Goal: Transaction & Acquisition: Purchase product/service

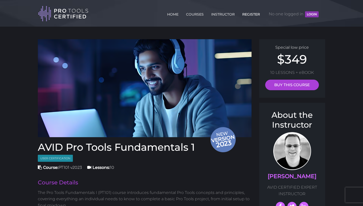
click at [255, 15] on link "REGISTER" at bounding box center [251, 13] width 20 height 8
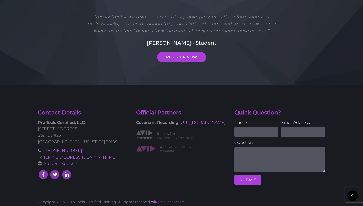
scroll to position [368, 0]
click at [162, 150] on img at bounding box center [164, 149] width 57 height 7
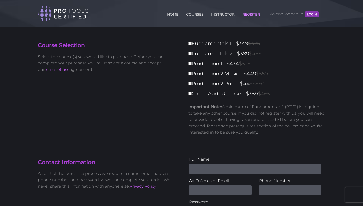
scroll to position [0, 0]
click at [195, 15] on link "COURSES" at bounding box center [195, 13] width 20 height 8
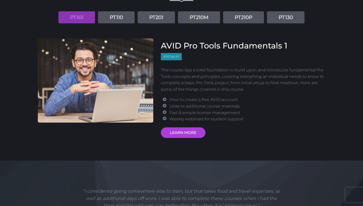
scroll to position [63, 0]
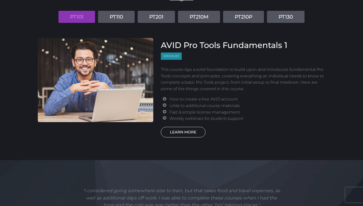
click at [183, 127] on link "LEARN MORE" at bounding box center [183, 132] width 45 height 11
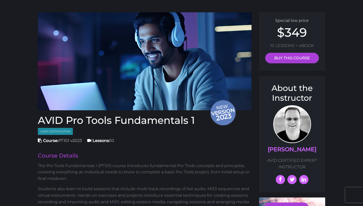
scroll to position [30, 0]
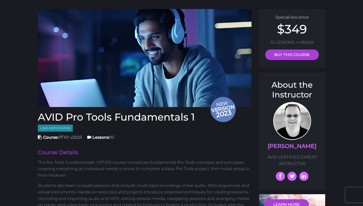
click at [218, 112] on span "2023" at bounding box center [224, 114] width 26 height 12
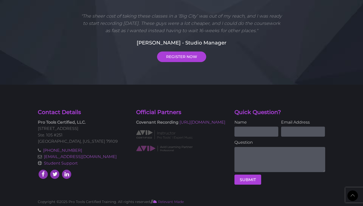
scroll to position [896, 0]
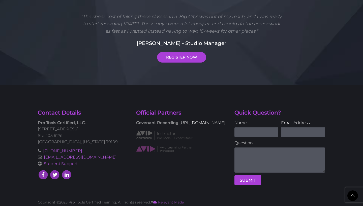
click at [179, 125] on link "[URL][DOMAIN_NAME]" at bounding box center [202, 123] width 46 height 5
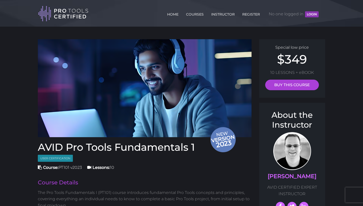
scroll to position [0, 0]
click at [192, 14] on link "COURSES" at bounding box center [195, 13] width 20 height 8
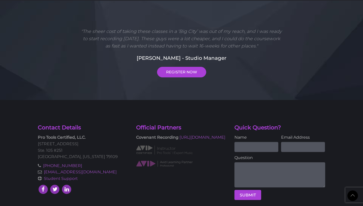
scroll to position [1315, 0]
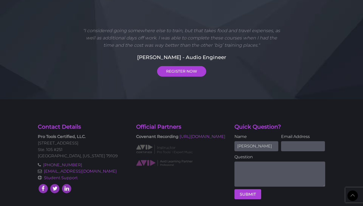
type input "[PERSON_NAME]"
type input "[PERSON_NAME][EMAIL_ADDRESS][DOMAIN_NAME]"
click at [297, 162] on textarea at bounding box center [279, 174] width 91 height 25
click at [354, 126] on div "Contact Details Pro Tools Certified, LLC. [STREET_ADDRESS][US_STATE] [PHONE_NUM…" at bounding box center [181, 153] width 363 height 109
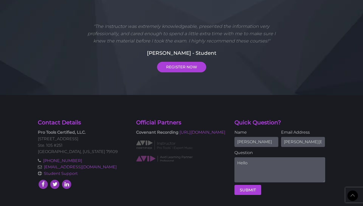
scroll to position [1318, 0]
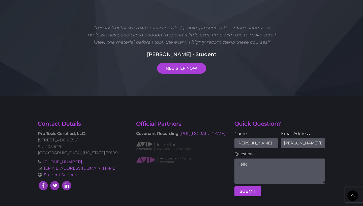
click at [254, 159] on textarea "Hello" at bounding box center [279, 171] width 91 height 25
click at [248, 161] on textarea "Hello, which version of Pro Tools do you currently teach in your certification …" at bounding box center [279, 171] width 91 height 25
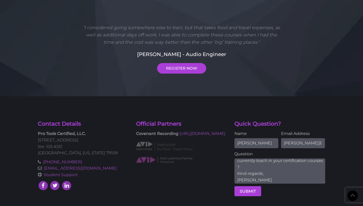
scroll to position [10, 0]
type textarea "Hello, which version of Pro Tools do you currently teach in your certification …"
click at [252, 187] on button "SUBMIT" at bounding box center [247, 192] width 27 height 10
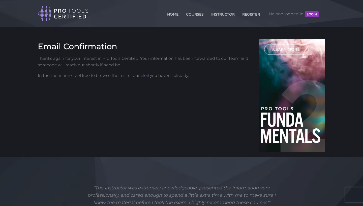
click at [289, 46] on link "LEARN MORE" at bounding box center [286, 49] width 45 height 11
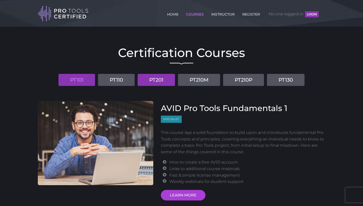
click at [157, 81] on link "PT201" at bounding box center [155, 80] width 37 height 12
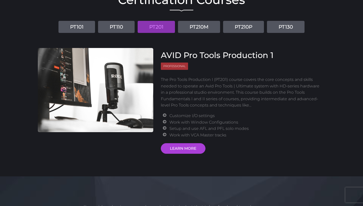
scroll to position [60, 0]
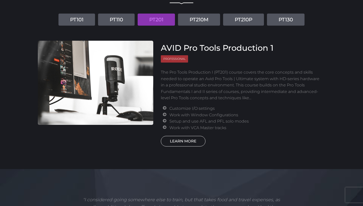
click at [194, 142] on link "LEARN MORE" at bounding box center [183, 141] width 45 height 11
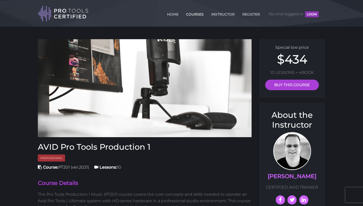
click at [195, 14] on link "COURSES" at bounding box center [195, 13] width 20 height 8
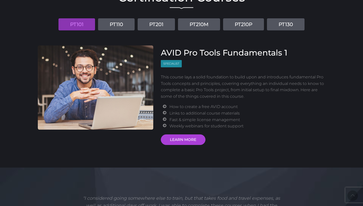
scroll to position [41, 0]
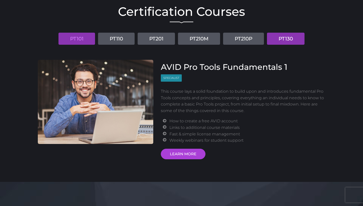
click at [283, 42] on link "PT130" at bounding box center [286, 39] width 38 height 12
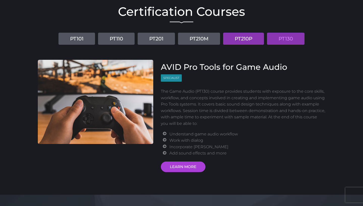
click at [249, 37] on link "PT210P" at bounding box center [243, 39] width 41 height 12
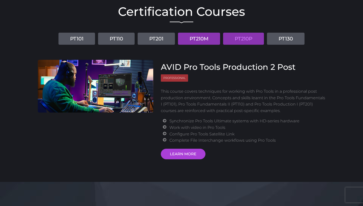
click at [202, 40] on link "PT210M" at bounding box center [199, 39] width 42 height 12
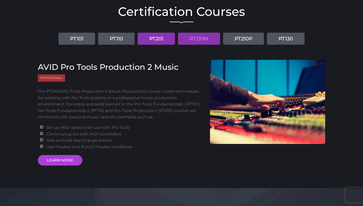
click at [161, 40] on link "PT201" at bounding box center [155, 39] width 37 height 12
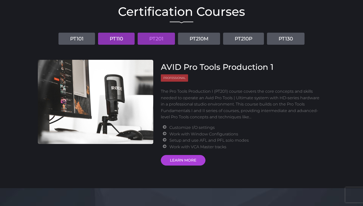
click at [115, 42] on link "PT110" at bounding box center [116, 39] width 37 height 12
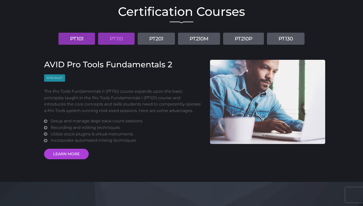
click at [90, 36] on link "PT101" at bounding box center [76, 39] width 37 height 12
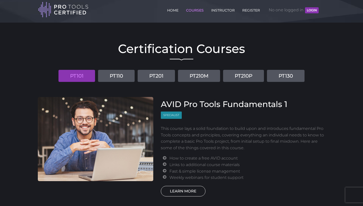
scroll to position [0, 0]
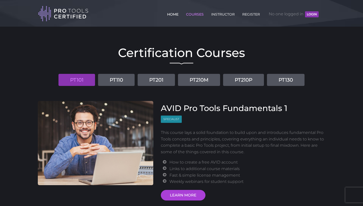
click at [174, 14] on link "HOME" at bounding box center [173, 13] width 14 height 8
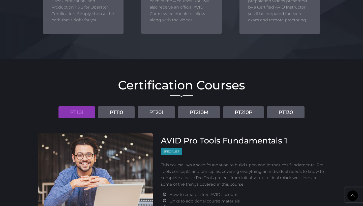
scroll to position [538, 0]
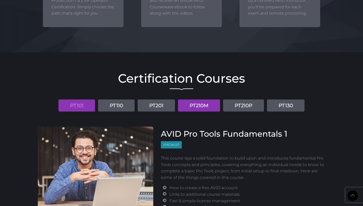
click at [211, 102] on link "PT210M" at bounding box center [199, 106] width 42 height 12
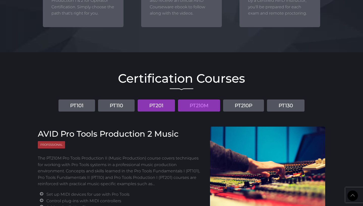
click at [167, 105] on link "PT201" at bounding box center [155, 106] width 37 height 12
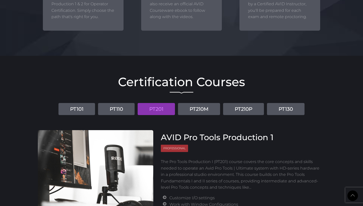
scroll to position [545, 0]
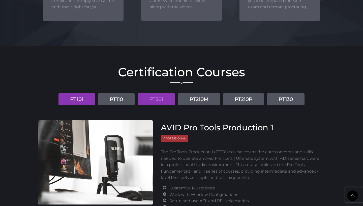
click at [86, 97] on link "PT101" at bounding box center [76, 99] width 37 height 12
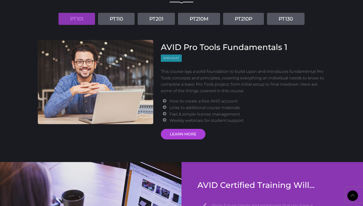
scroll to position [626, 0]
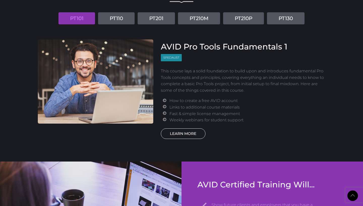
click at [192, 129] on link "LEARN MORE" at bounding box center [183, 134] width 45 height 11
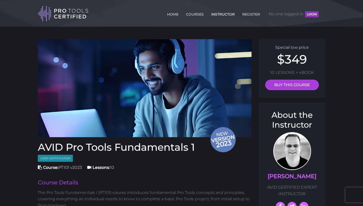
click at [226, 12] on link "INSTRUCTOR" at bounding box center [223, 13] width 26 height 8
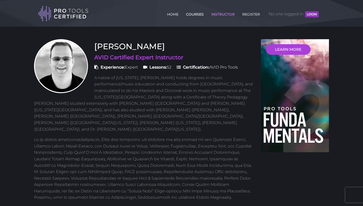
click at [196, 13] on link "COURSES" at bounding box center [195, 13] width 20 height 8
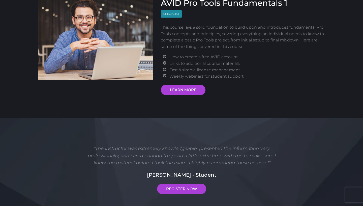
scroll to position [106, 0]
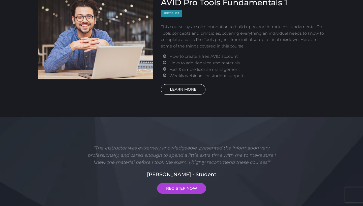
click at [194, 92] on link "LEARN MORE" at bounding box center [183, 89] width 45 height 11
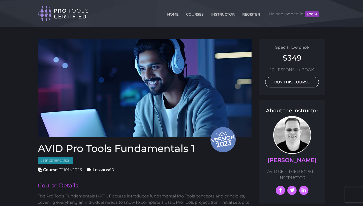
click at [301, 85] on link "BUY THIS COURSE" at bounding box center [292, 82] width 54 height 11
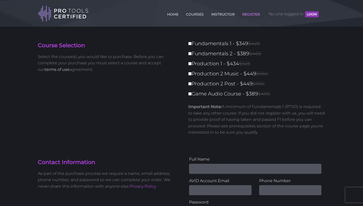
click at [59, 70] on link "terms of use" at bounding box center [57, 69] width 25 height 5
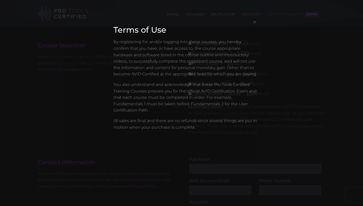
click at [284, 124] on div "× Terms of Use By registering for, and/or logging into these courses, you hereb…" at bounding box center [181, 103] width 363 height 206
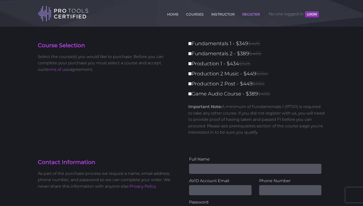
click at [189, 44] on input "Fundamentals 1 - $349 $425" at bounding box center [189, 43] width 3 height 3
checkbox input "true"
type input "349"
click at [190, 54] on input "Fundamentals 2 - $389 $465" at bounding box center [189, 53] width 3 height 3
checkbox input "true"
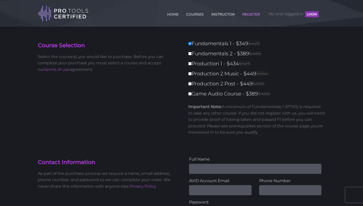
type input "738"
click at [189, 55] on input "Fundamentals 2 - $389 $465" at bounding box center [189, 53] width 3 height 3
checkbox input "false"
type input "349"
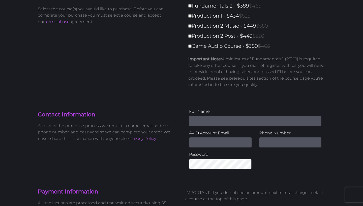
scroll to position [49, 0]
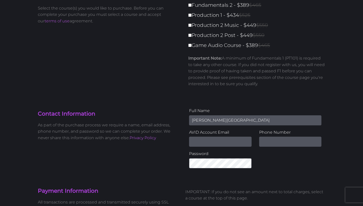
type input "Arthur Schools"
